Goal: Find specific page/section: Find specific page/section

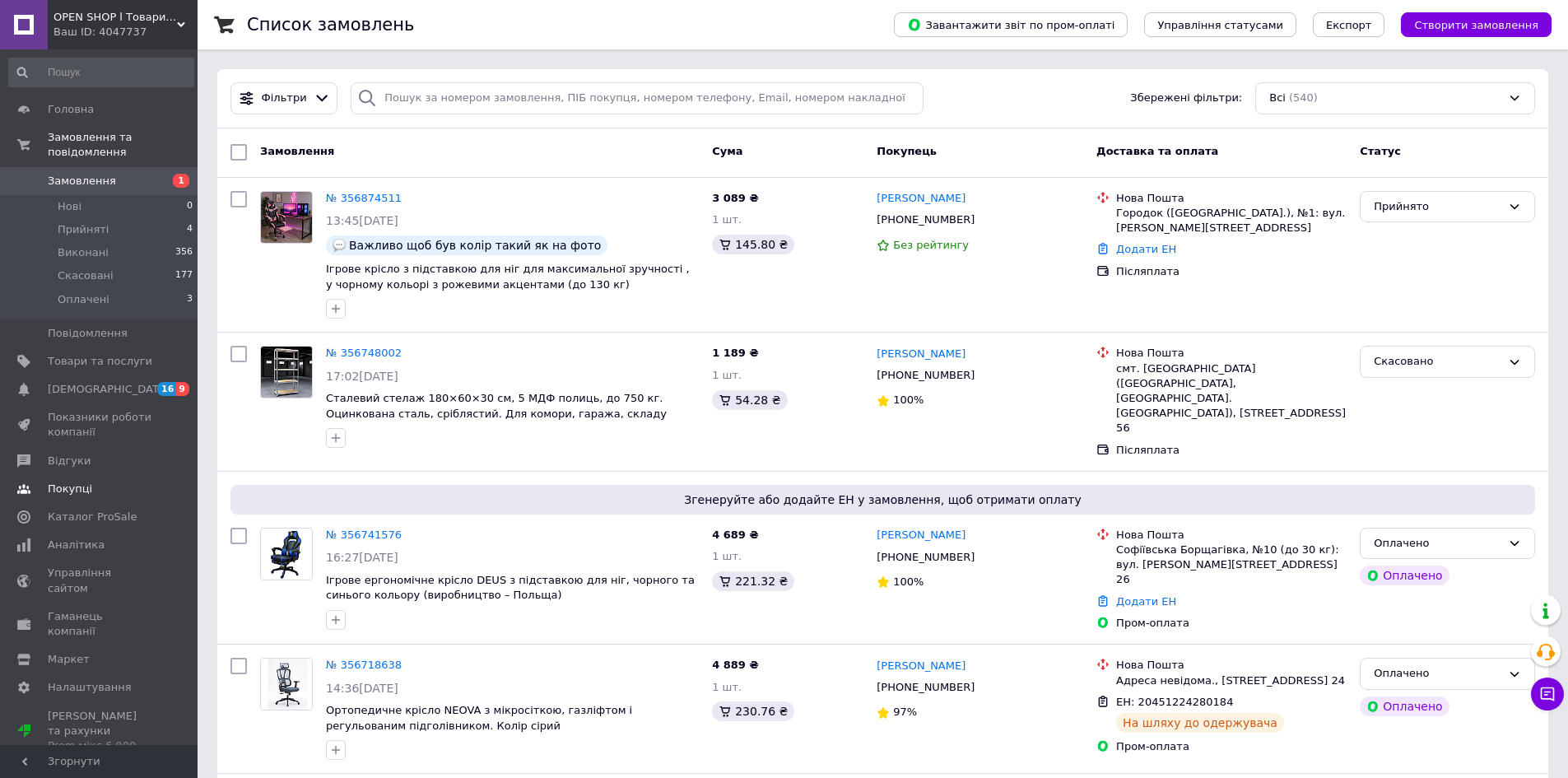
drag, startPoint x: 128, startPoint y: 377, endPoint x: 124, endPoint y: 309, distance: 68.1
click at [128, 382] on span "[DEMOGRAPHIC_DATA]" at bounding box center [100, 389] width 105 height 15
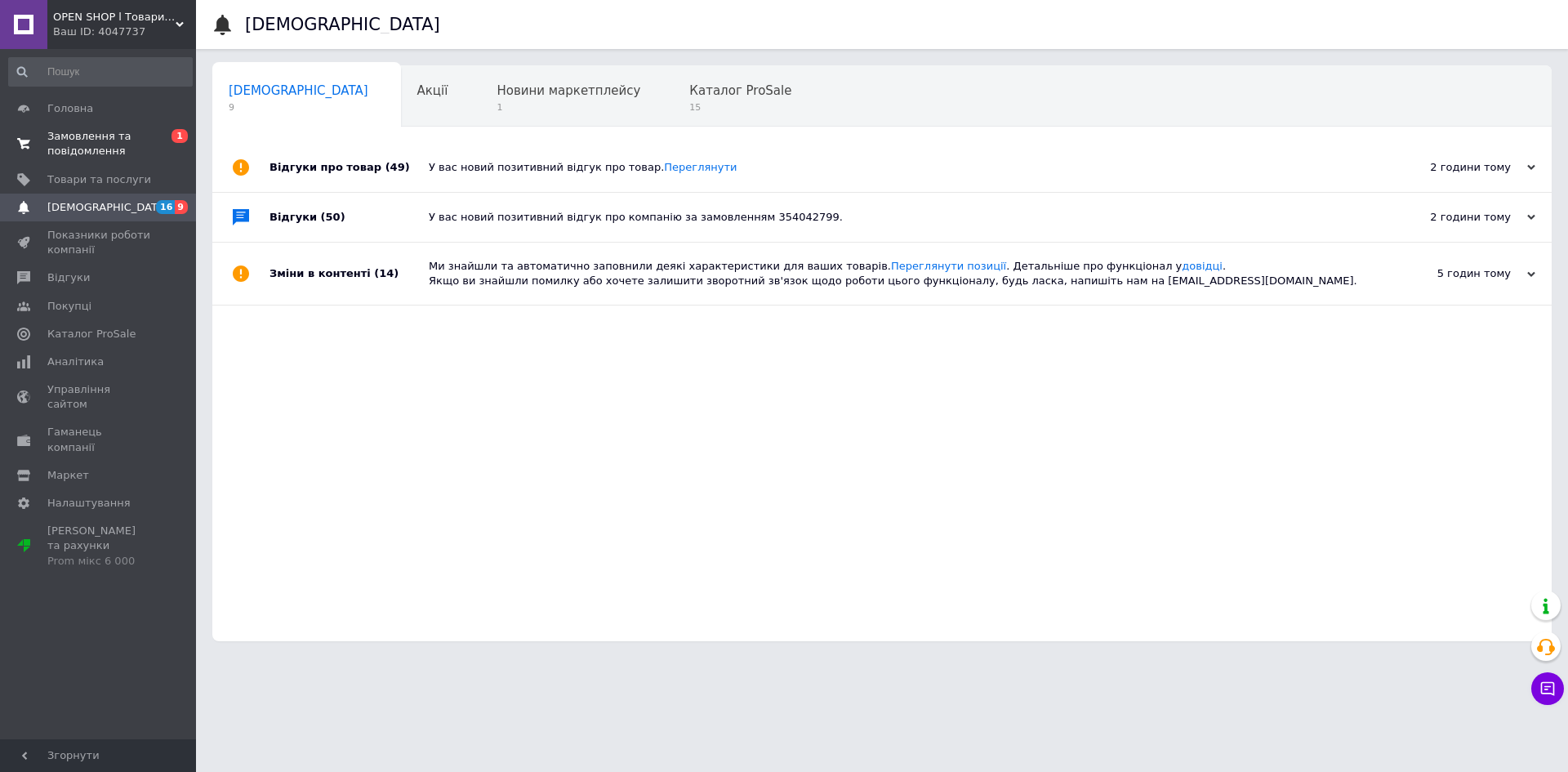
click at [122, 149] on span "Замовлення та повідомлення" at bounding box center [99, 143] width 104 height 29
